Goal: Check status: Check status

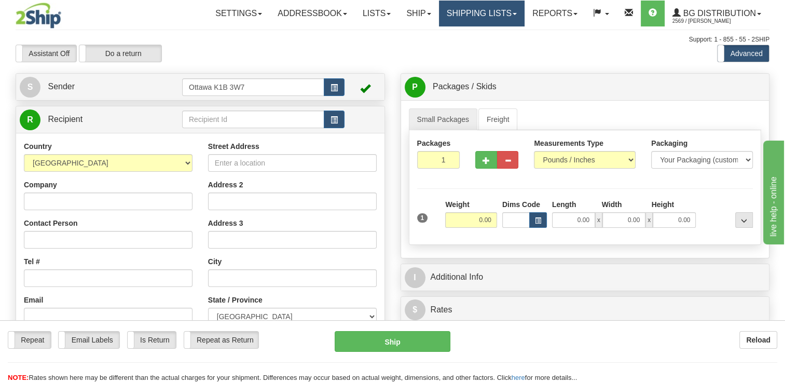
click at [465, 16] on link "Shipping lists" at bounding box center [482, 14] width 86 height 26
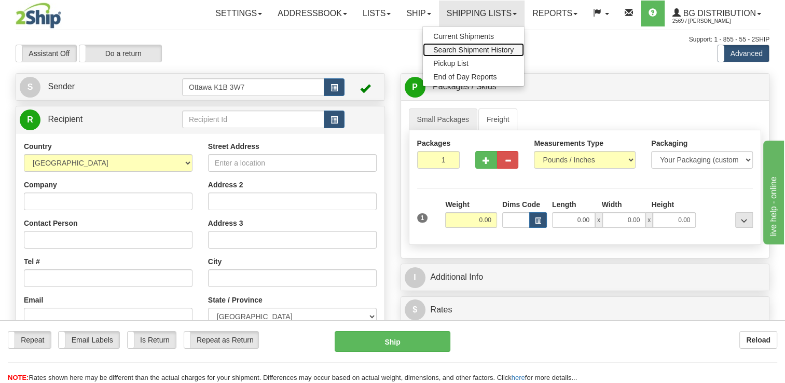
click at [469, 47] on span "Search Shipment History" at bounding box center [473, 50] width 80 height 8
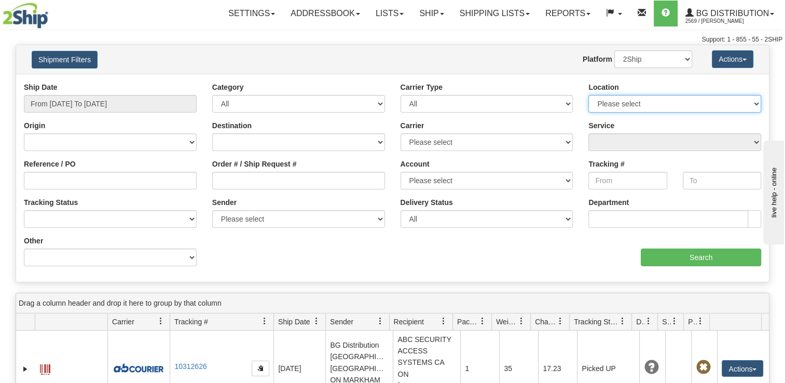
click at [606, 108] on select "Please select Ottawa K1B 3W7 Montreal Quebec City Winnipeg Toronto" at bounding box center [675, 104] width 173 height 18
select select "5436"
click at [589, 95] on select "Please select Ottawa K1B 3W7 Montreal Quebec City Winnipeg Toronto" at bounding box center [675, 104] width 173 height 18
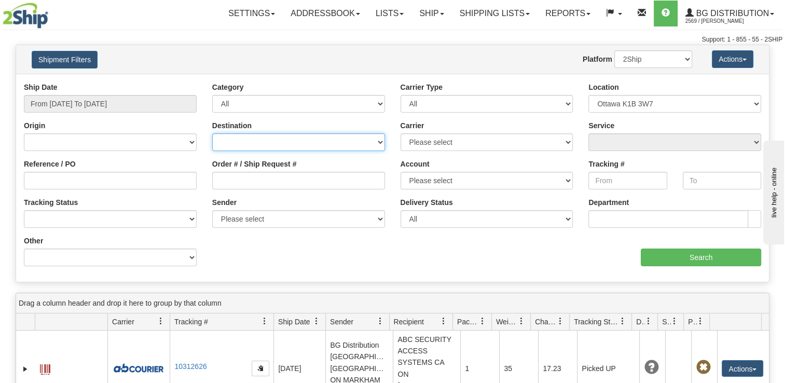
click at [262, 142] on select "Canada United States Mexico Puerto Rico Romania Australia New Zealand SouthAfri…" at bounding box center [298, 142] width 173 height 18
select select "CA"
click at [212, 133] on select "Canada United States Mexico Puerto Rico Romania Australia New Zealand SouthAfri…" at bounding box center [298, 142] width 173 height 18
click at [248, 138] on select "Canada United States Mexico Puerto Rico Romania Australia New Zealand SouthAfri…" at bounding box center [298, 142] width 173 height 18
click at [415, 260] on div "aaa Search" at bounding box center [581, 251] width 377 height 31
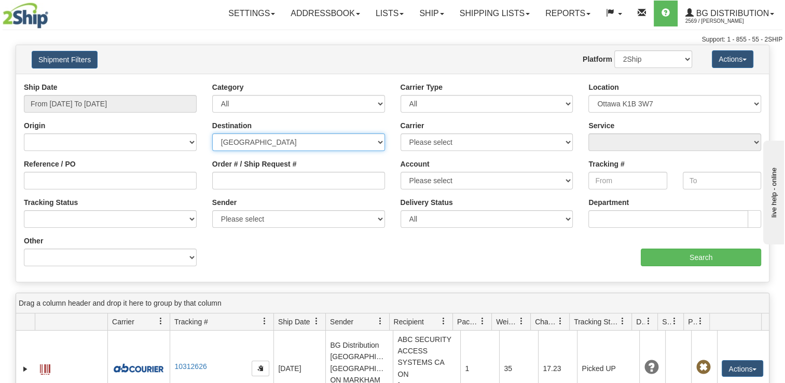
click at [300, 142] on select "Canada United States Mexico Puerto Rico Romania Australia New Zealand SouthAfri…" at bounding box center [298, 142] width 173 height 18
select select
click at [212, 133] on select "Canada United States Mexico Puerto Rico Romania Australia New Zealand SouthAfri…" at bounding box center [298, 142] width 173 height 18
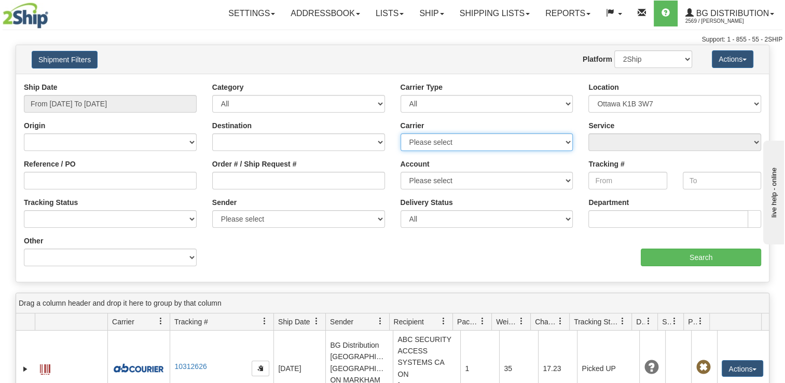
click at [473, 144] on select "Please select 2SHIP LTL 2Ship Today Canpar Day & Ross FedEx Express® GLS Canada…" at bounding box center [487, 142] width 173 height 18
select select "11"
click at [401, 133] on select "Please select 2SHIP LTL 2Ship Today Canpar Day & Ross FedEx Express® GLS Canada…" at bounding box center [487, 142] width 173 height 18
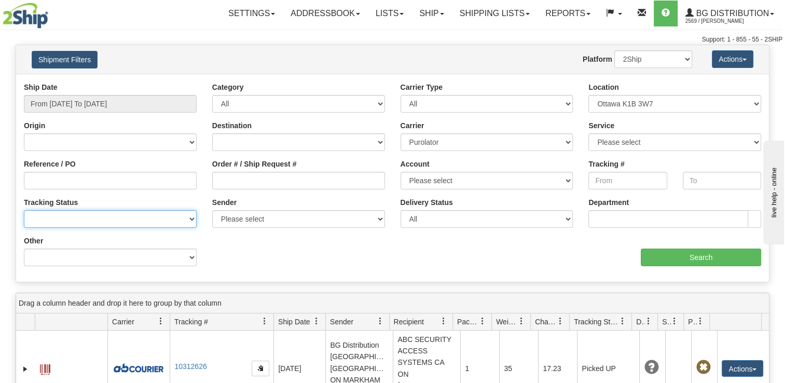
click at [133, 215] on select "No Tracking Info Delivered In Transit Out For Delivery Exception Partial Delive…" at bounding box center [110, 219] width 173 height 18
click at [248, 251] on div "Ship Date From 09/10/2025 To 09/11/2025 Category All Inbound Outbound Carrier T…" at bounding box center [392, 178] width 753 height 192
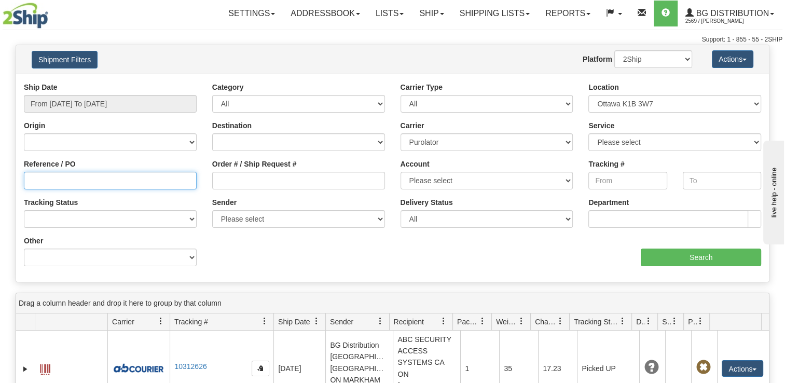
click at [100, 180] on input "Reference / PO" at bounding box center [110, 181] width 173 height 18
type input "161863-00"
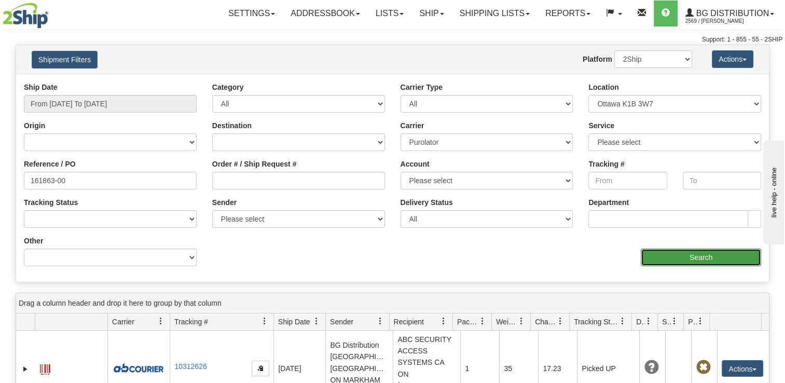
click at [663, 256] on input "Search" at bounding box center [701, 258] width 120 height 18
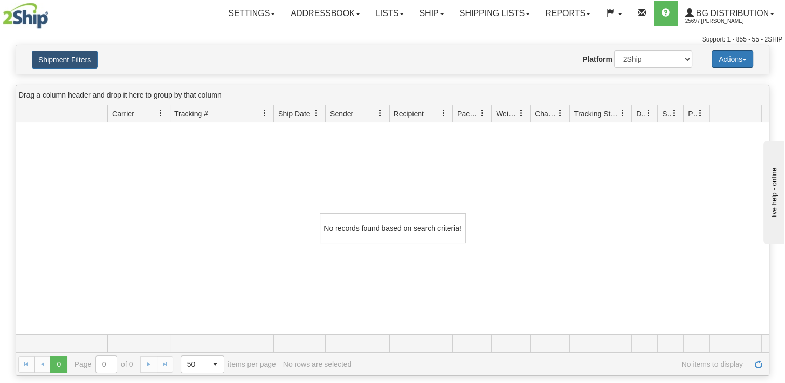
click at [733, 59] on button "Actions" at bounding box center [733, 59] width 42 height 18
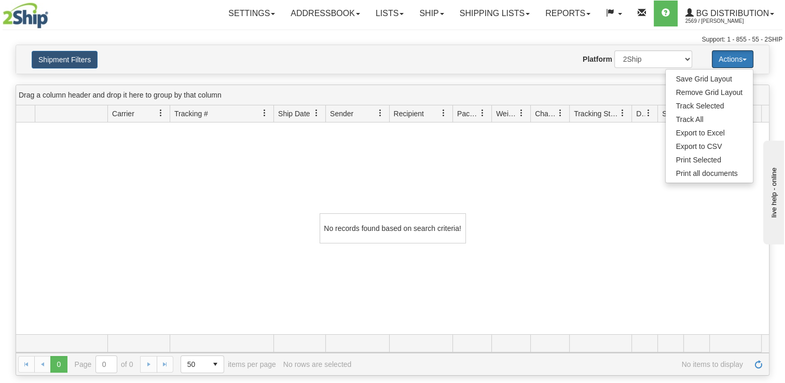
click at [733, 59] on button "Actions" at bounding box center [733, 59] width 42 height 18
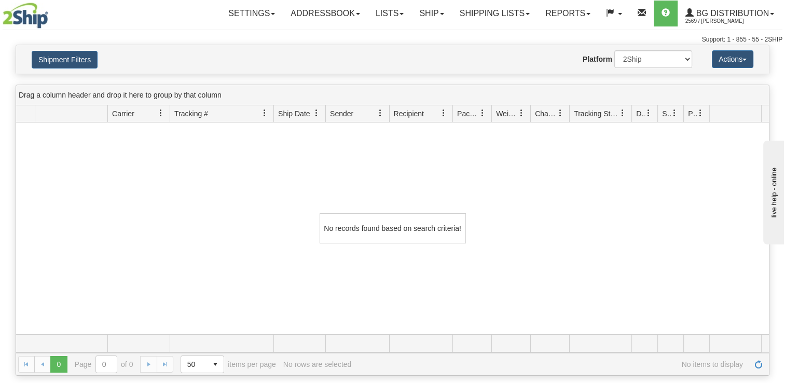
click at [71, 75] on div "Please wait... × Confirm Delete Delete Cancel × Confirm Delete Yes No Cancel × …" at bounding box center [392, 210] width 785 height 331
click at [75, 63] on button "Shipment Filters" at bounding box center [65, 60] width 66 height 18
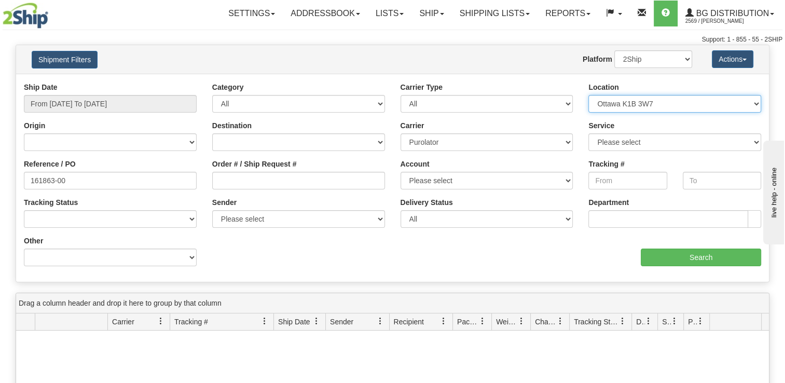
click at [658, 110] on select "Please select Ottawa K1B 3W7 Montreal Quebec City Winnipeg Toronto" at bounding box center [675, 104] width 173 height 18
select select
click at [589, 95] on select "Please select Ottawa K1B 3W7 Montreal Quebec City Winnipeg Toronto" at bounding box center [675, 104] width 173 height 18
select select
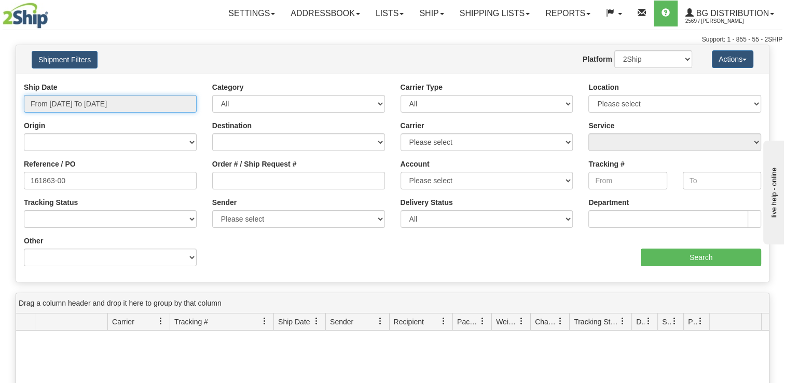
click at [113, 102] on input "From 09/10/2025 To 09/11/2025" at bounding box center [110, 104] width 173 height 18
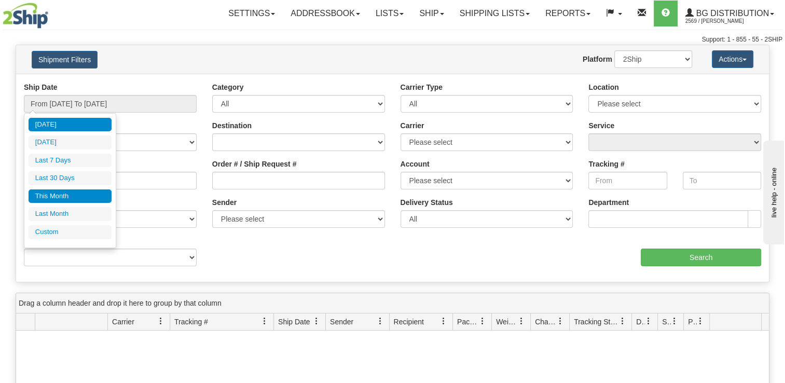
click at [68, 200] on li "This Month" at bounding box center [70, 196] width 83 height 14
type input "From 09/01/2025 To 09/30/2025"
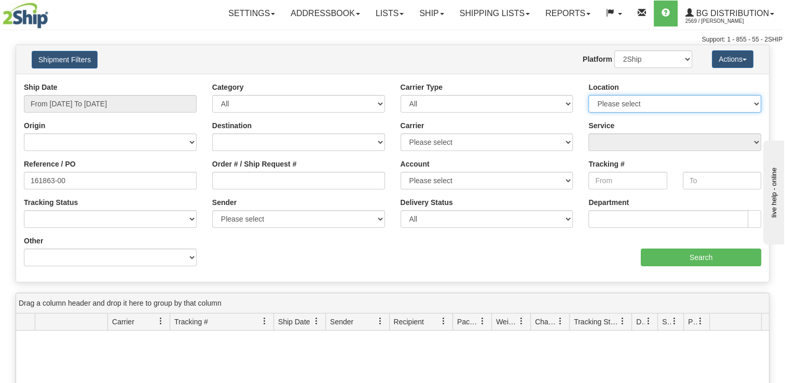
click at [642, 107] on select "Please select Ottawa K1B 3W7 Montreal Quebec City Winnipeg Toronto" at bounding box center [675, 104] width 173 height 18
select select "5436"
click at [589, 95] on select "Please select Ottawa K1B 3W7 Montreal Quebec City Winnipeg Toronto" at bounding box center [675, 104] width 173 height 18
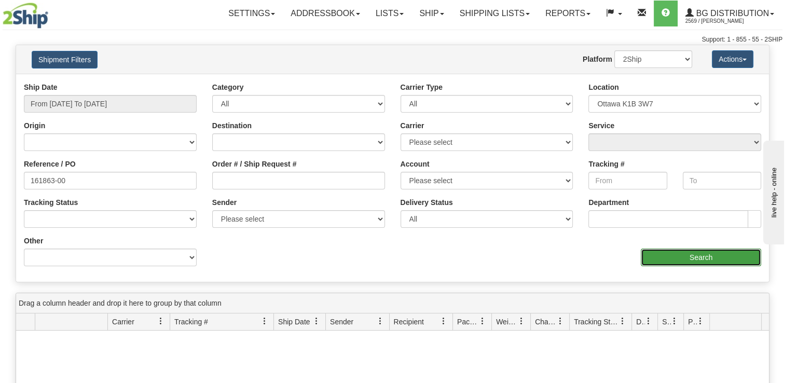
click at [668, 251] on input "Search" at bounding box center [701, 258] width 120 height 18
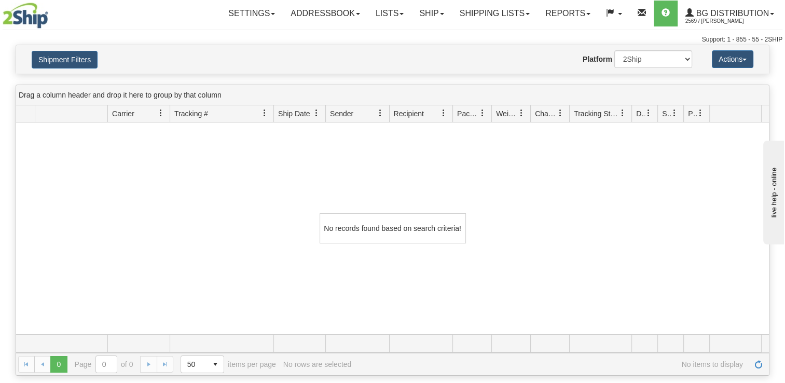
click at [65, 69] on div "Shipment Filters Website Agent Nothing selected Client User Platform 2Ship Impo…" at bounding box center [392, 59] width 753 height 29
click at [78, 59] on button "Shipment Filters" at bounding box center [65, 60] width 66 height 18
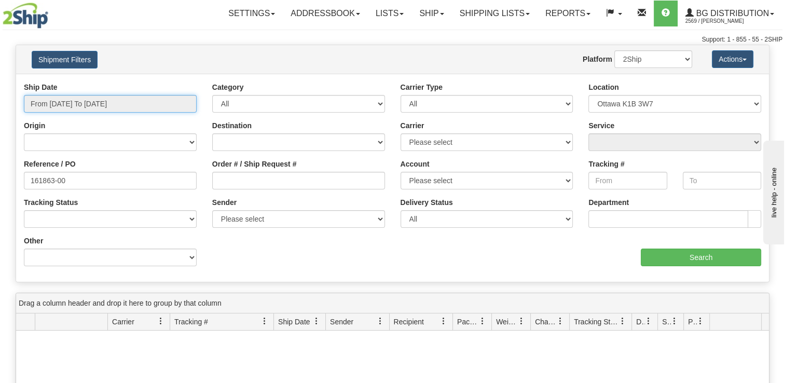
click at [87, 108] on input "From 09/01/2025 To 09/30/2025" at bounding box center [110, 104] width 173 height 18
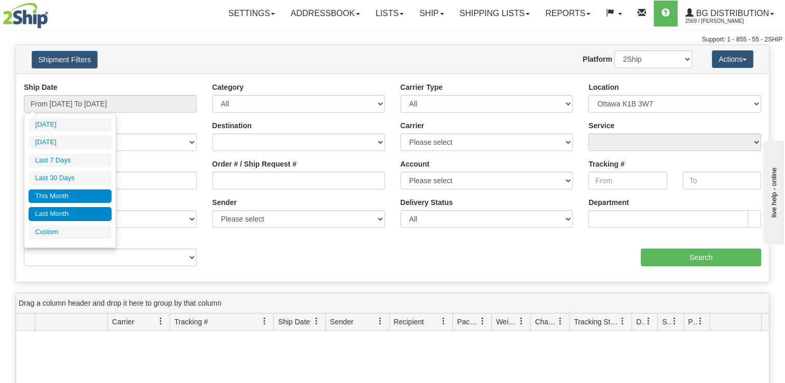
click at [83, 219] on li "Last Month" at bounding box center [70, 214] width 83 height 14
type input "From 08/01/2025 To 08/31/2025"
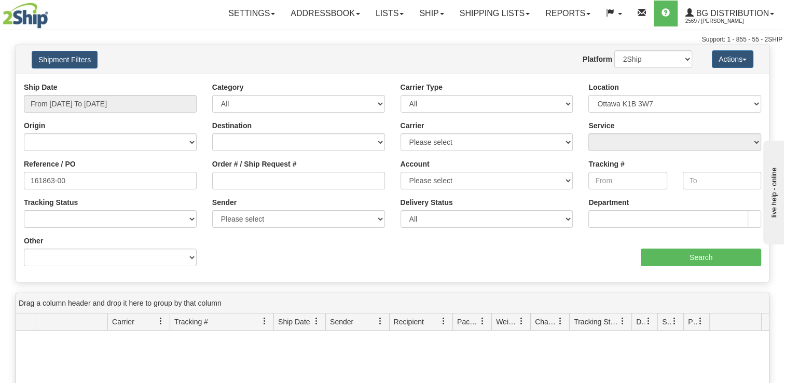
click at [688, 267] on div "Ship Date From 08/01/2025 To 08/31/2025 Category All Inbound Outbound Carrier T…" at bounding box center [392, 178] width 753 height 192
click at [681, 259] on input "Search" at bounding box center [701, 258] width 120 height 18
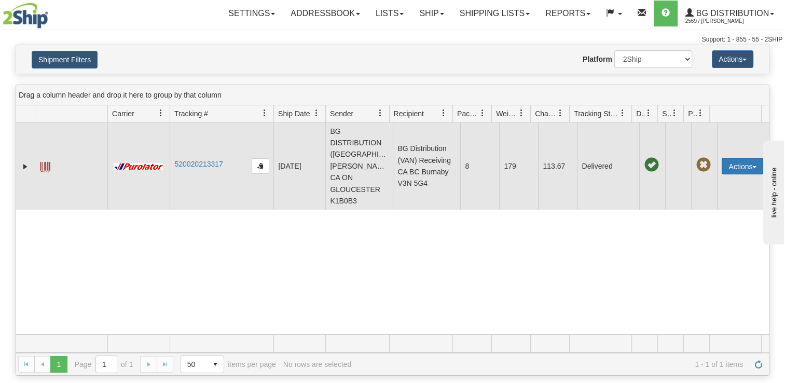
click at [733, 171] on button "Actions" at bounding box center [743, 166] width 42 height 17
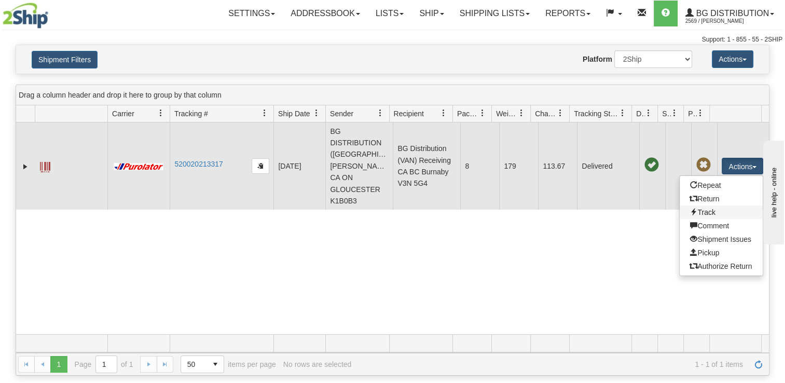
click at [703, 217] on link "Track" at bounding box center [721, 212] width 83 height 13
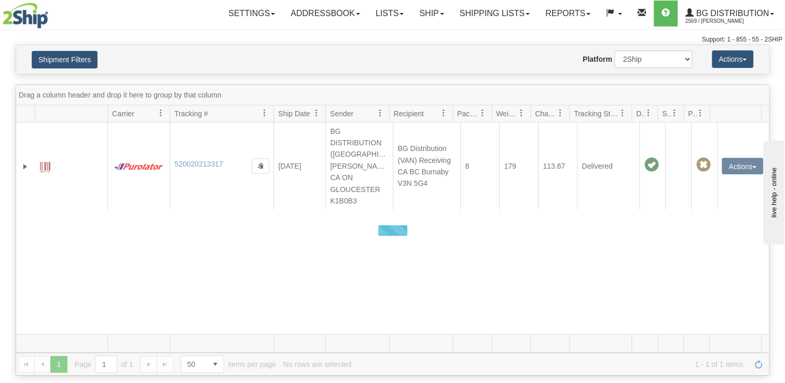
click at [185, 167] on div at bounding box center [392, 230] width 753 height 290
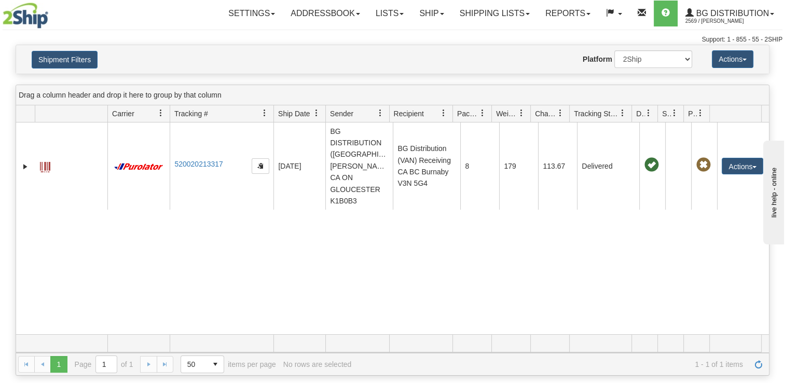
click at [186, 168] on link "520020213317" at bounding box center [198, 164] width 48 height 8
click at [238, 75] on div "Please wait... × Confirm Delete Delete Cancel × Confirm Delete Yes No Cancel × …" at bounding box center [392, 210] width 785 height 331
